Goal: Information Seeking & Learning: Understand process/instructions

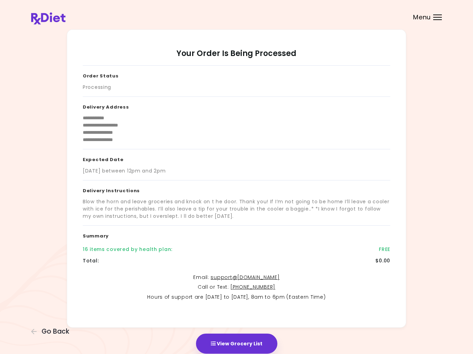
scroll to position [13, 0]
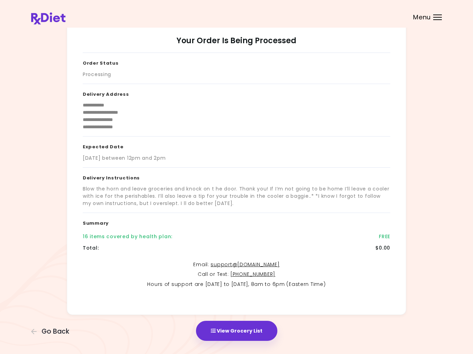
click at [438, 17] on div "Menu" at bounding box center [437, 18] width 9 height 6
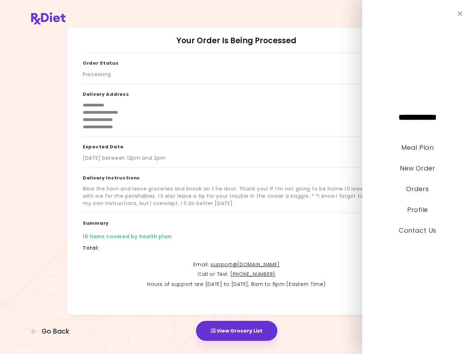
click at [428, 146] on link "Meal Plan" at bounding box center [417, 147] width 32 height 9
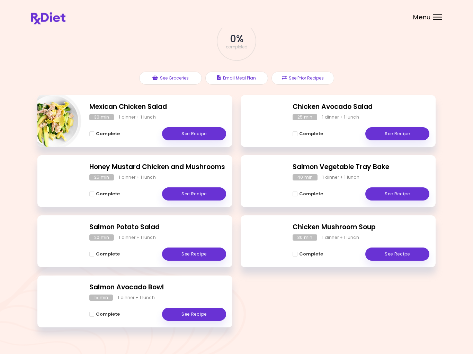
scroll to position [43, 0]
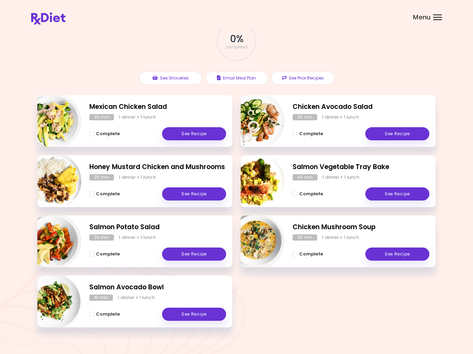
click at [201, 315] on link "See Recipe" at bounding box center [194, 314] width 64 height 13
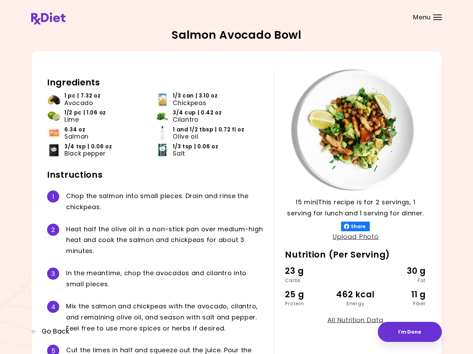
click at [403, 329] on button "I'm Done" at bounding box center [409, 332] width 64 height 20
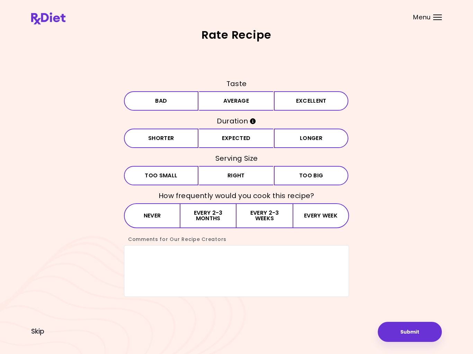
click at [45, 321] on div "Rate Recipe Taste Bad Average Excellent Duration Shorter Expected Longer Servin…" at bounding box center [236, 176] width 410 height 295
click at [37, 331] on span "Skip" at bounding box center [37, 332] width 13 height 8
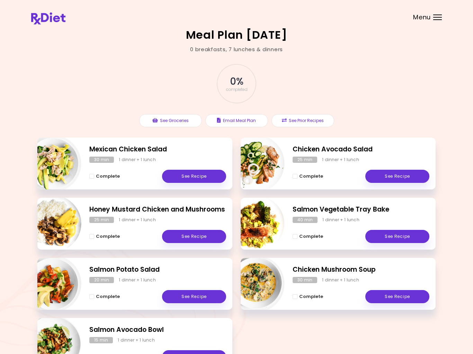
click at [151, 326] on h2 "Salmon Avocado Bowl" at bounding box center [157, 330] width 137 height 10
click at [137, 333] on h2 "Salmon Avocado Bowl" at bounding box center [157, 330] width 137 height 10
click at [132, 334] on h2 "Salmon Avocado Bowl" at bounding box center [157, 330] width 137 height 10
click at [136, 336] on div "Salmon Avocado Bowl 15 min 1 dinner + 1 lunch Complete See Recipe" at bounding box center [134, 344] width 195 height 52
click at [136, 335] on div "Salmon Avocado Bowl 15 min 1 dinner + 1 lunch Complete See Recipe" at bounding box center [134, 344] width 195 height 52
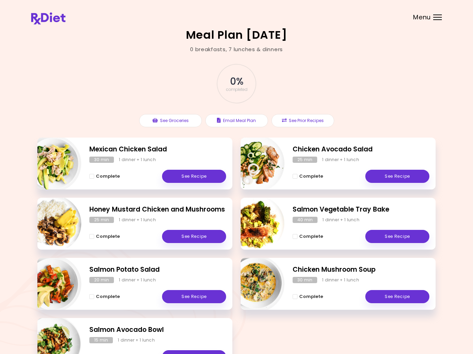
click at [139, 330] on h2 "Salmon Avocado Bowl" at bounding box center [157, 330] width 137 height 10
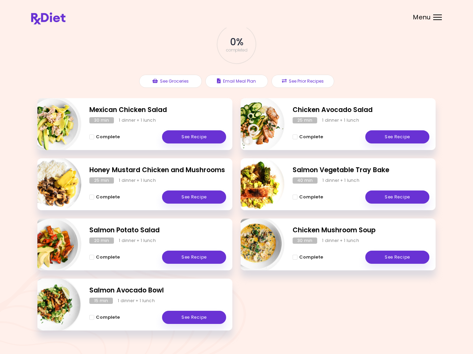
scroll to position [53, 0]
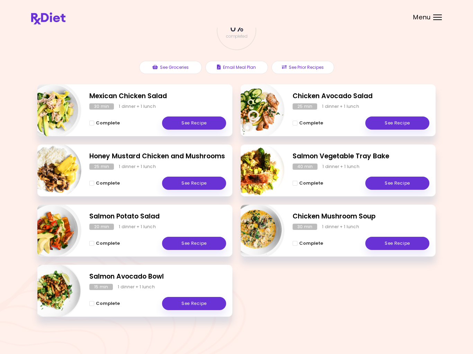
click at [185, 301] on link "See Recipe" at bounding box center [194, 303] width 64 height 13
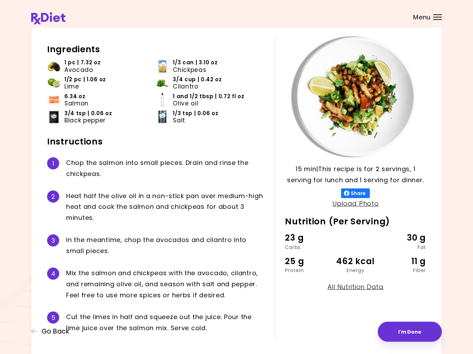
scroll to position [33, 0]
